Goal: Information Seeking & Learning: Learn about a topic

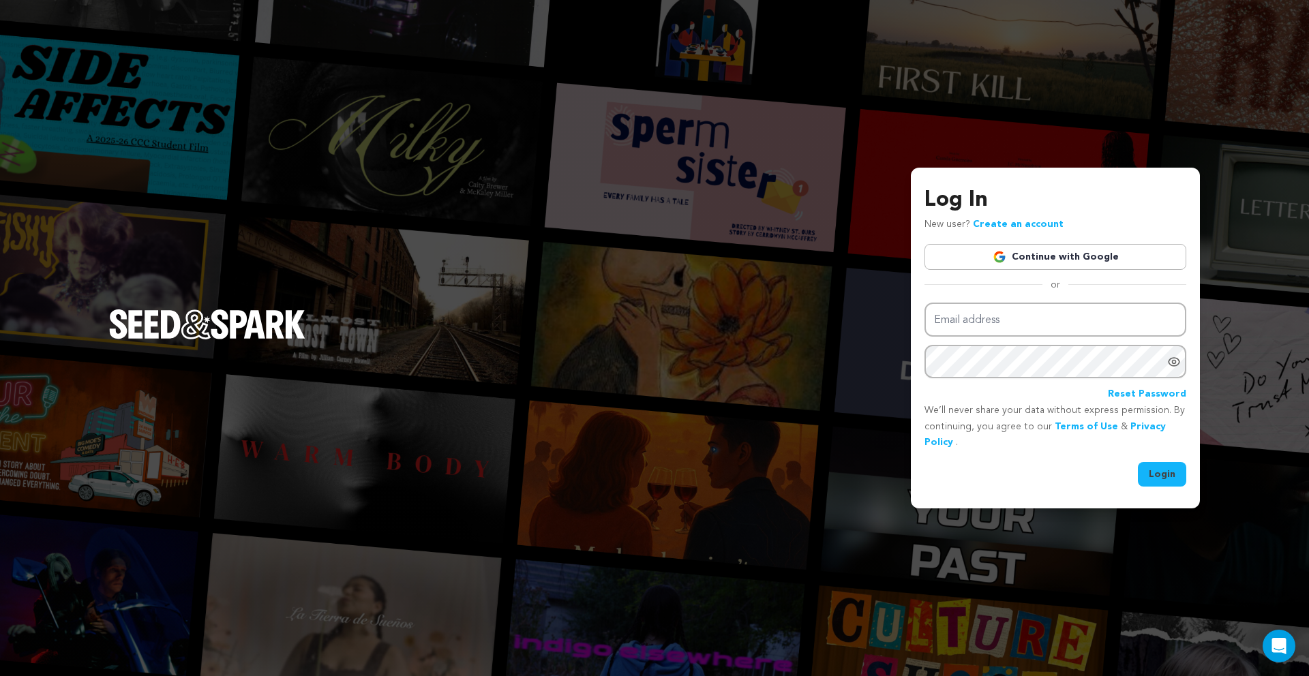
click at [234, 337] on img "Seed&Spark Homepage" at bounding box center [207, 324] width 196 height 30
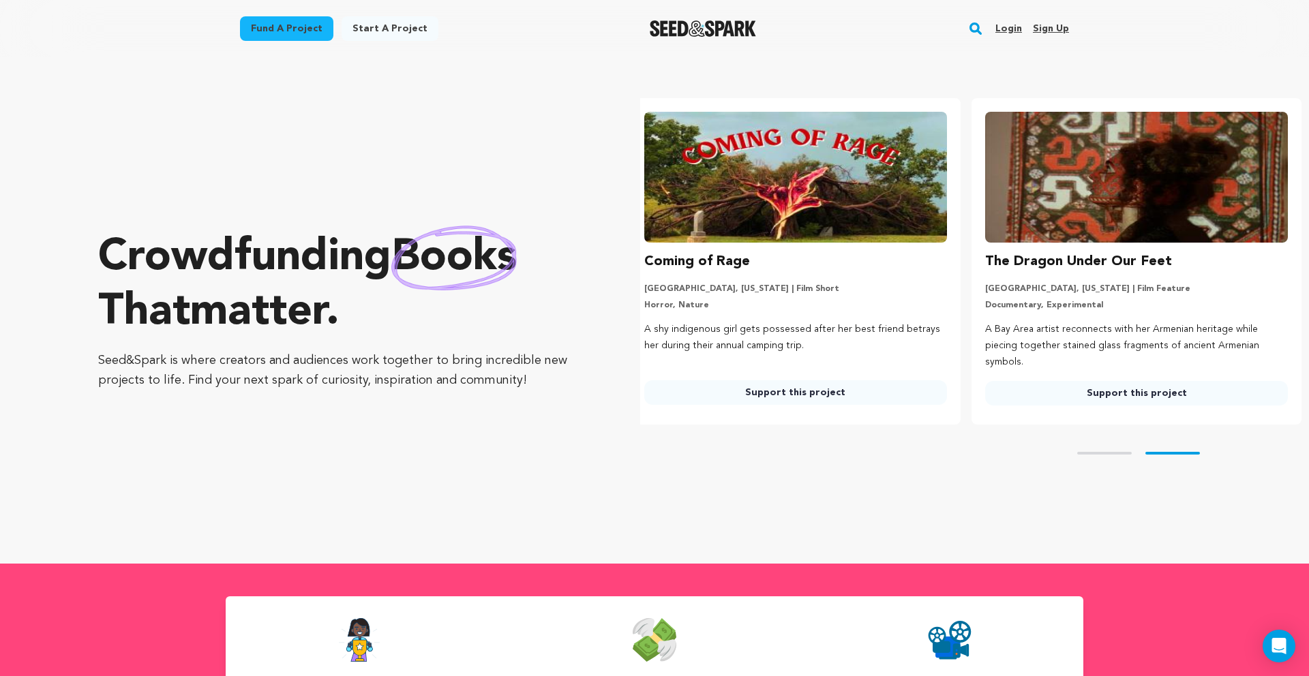
scroll to position [0, 352]
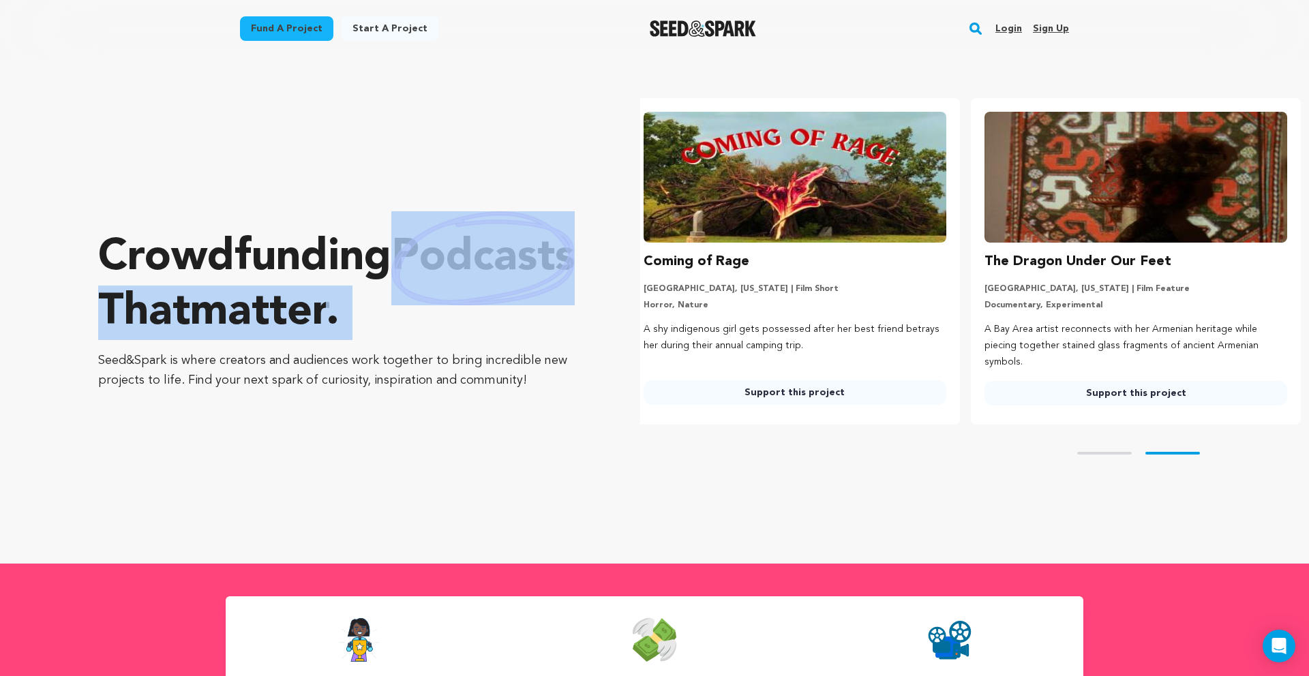
drag, startPoint x: 97, startPoint y: 357, endPoint x: 119, endPoint y: 359, distance: 22.5
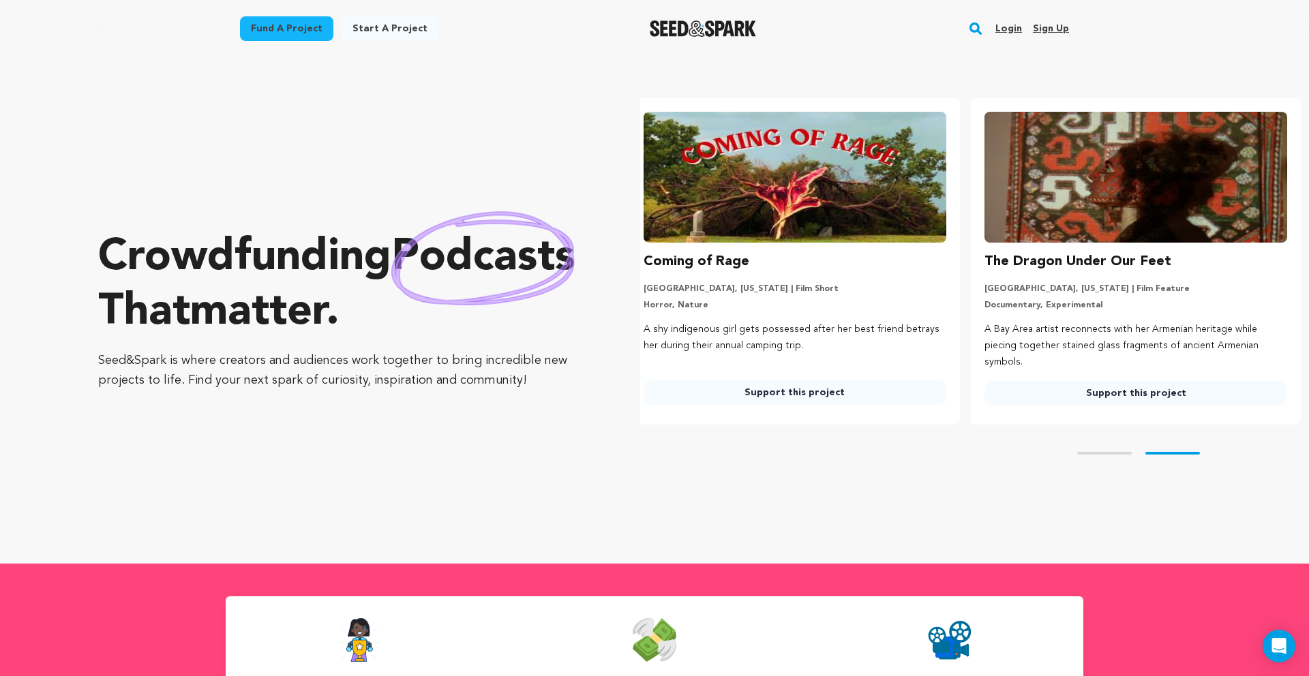
click at [118, 373] on p "Seed&Spark is where creators and audiences work together to bring incredible ne…" at bounding box center [341, 371] width 487 height 40
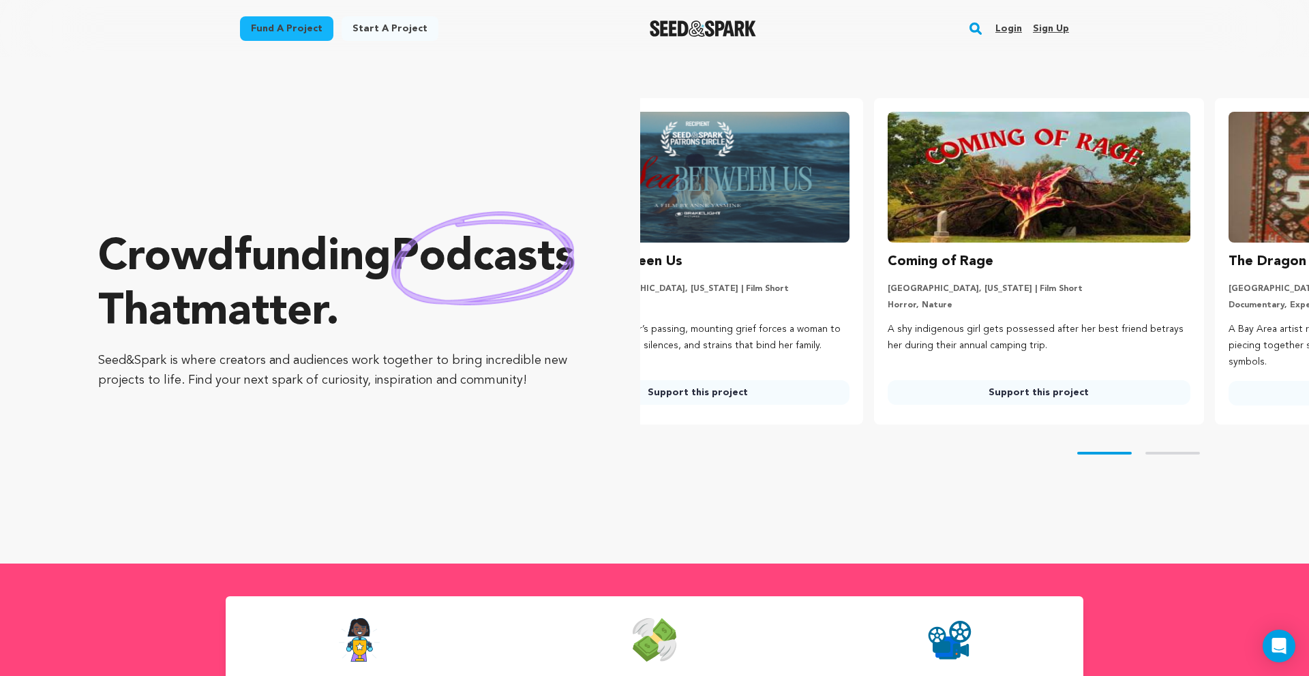
scroll to position [0, 0]
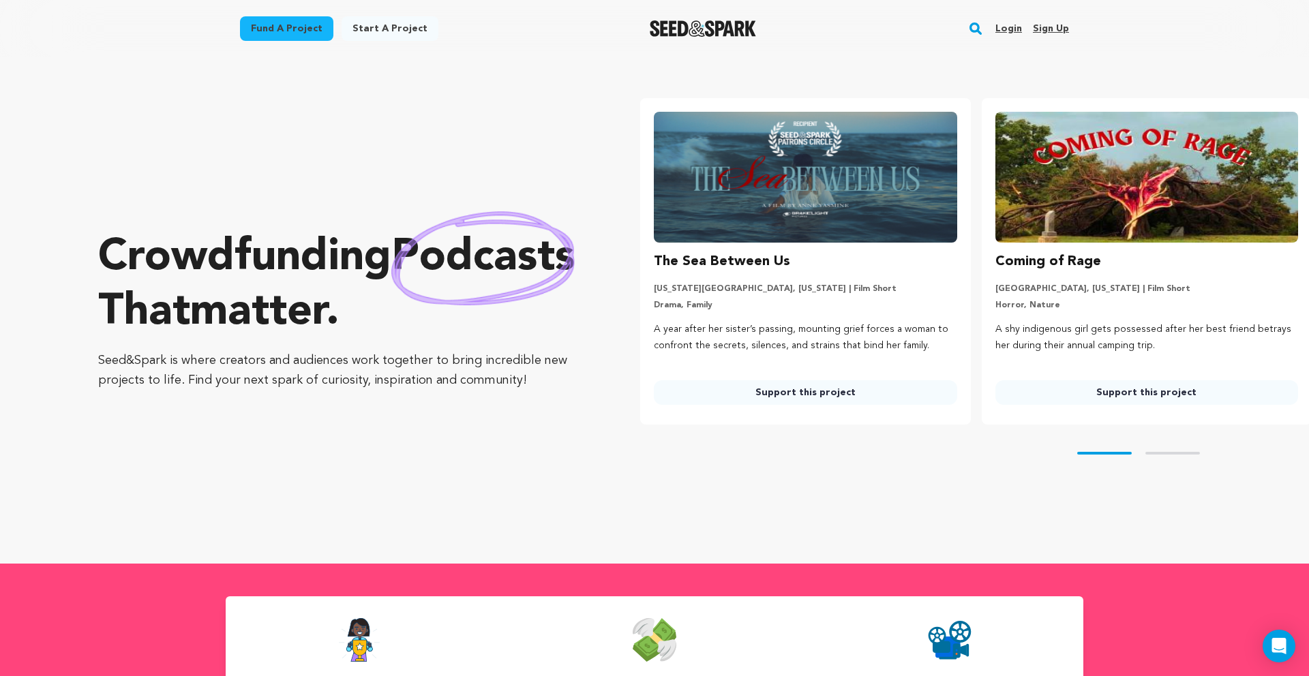
click at [498, 367] on p "Seed&Spark is where creators and audiences work together to bring incredible ne…" at bounding box center [341, 371] width 487 height 40
drag, startPoint x: 501, startPoint y: 380, endPoint x: 48, endPoint y: 354, distance: 454.0
copy p "Seed&Spark is where creators and audiences work together to bring incredible ne…"
